Goal: Task Accomplishment & Management: Manage account settings

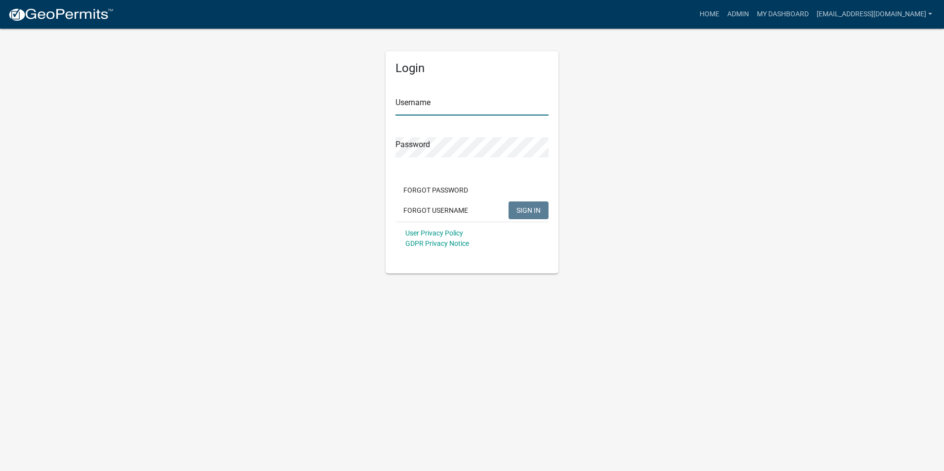
type input "[EMAIL_ADDRESS][DOMAIN_NAME]"
click at [532, 208] on span "SIGN IN" at bounding box center [528, 210] width 24 height 8
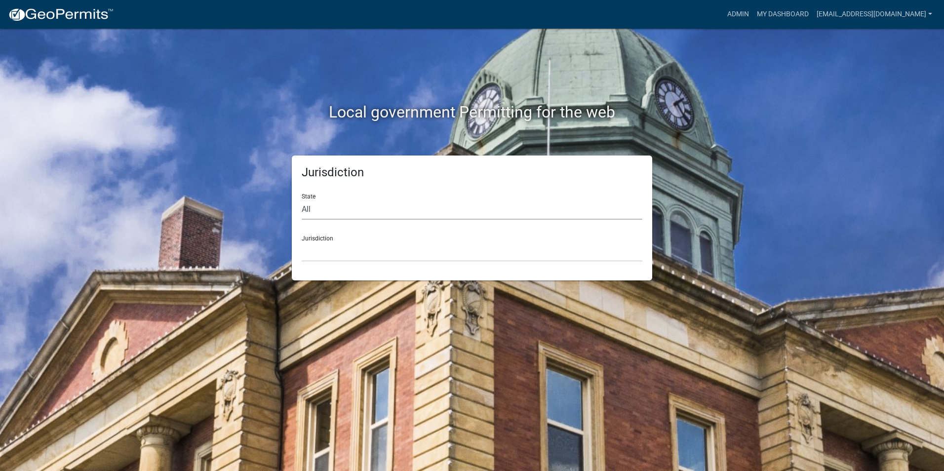
click at [351, 211] on select "All [US_STATE] [US_STATE] [US_STATE] [US_STATE] [US_STATE] [US_STATE] [US_STATE…" at bounding box center [472, 209] width 341 height 20
select select "[US_STATE]"
click at [302, 199] on select "All [US_STATE] [US_STATE] [US_STATE] [US_STATE] [US_STATE] [US_STATE] [US_STATE…" at bounding box center [472, 209] width 341 height 20
click at [332, 244] on select "City of [GEOGRAPHIC_DATA], [US_STATE] City of [GEOGRAPHIC_DATA], [US_STATE] Cit…" at bounding box center [472, 251] width 341 height 20
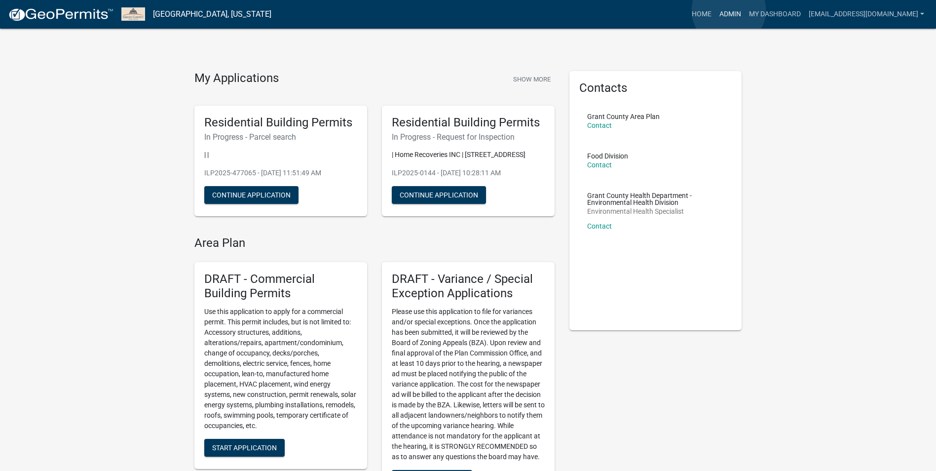
click at [729, 10] on link "Admin" at bounding box center [731, 14] width 30 height 19
